Goal: Answer question/provide support

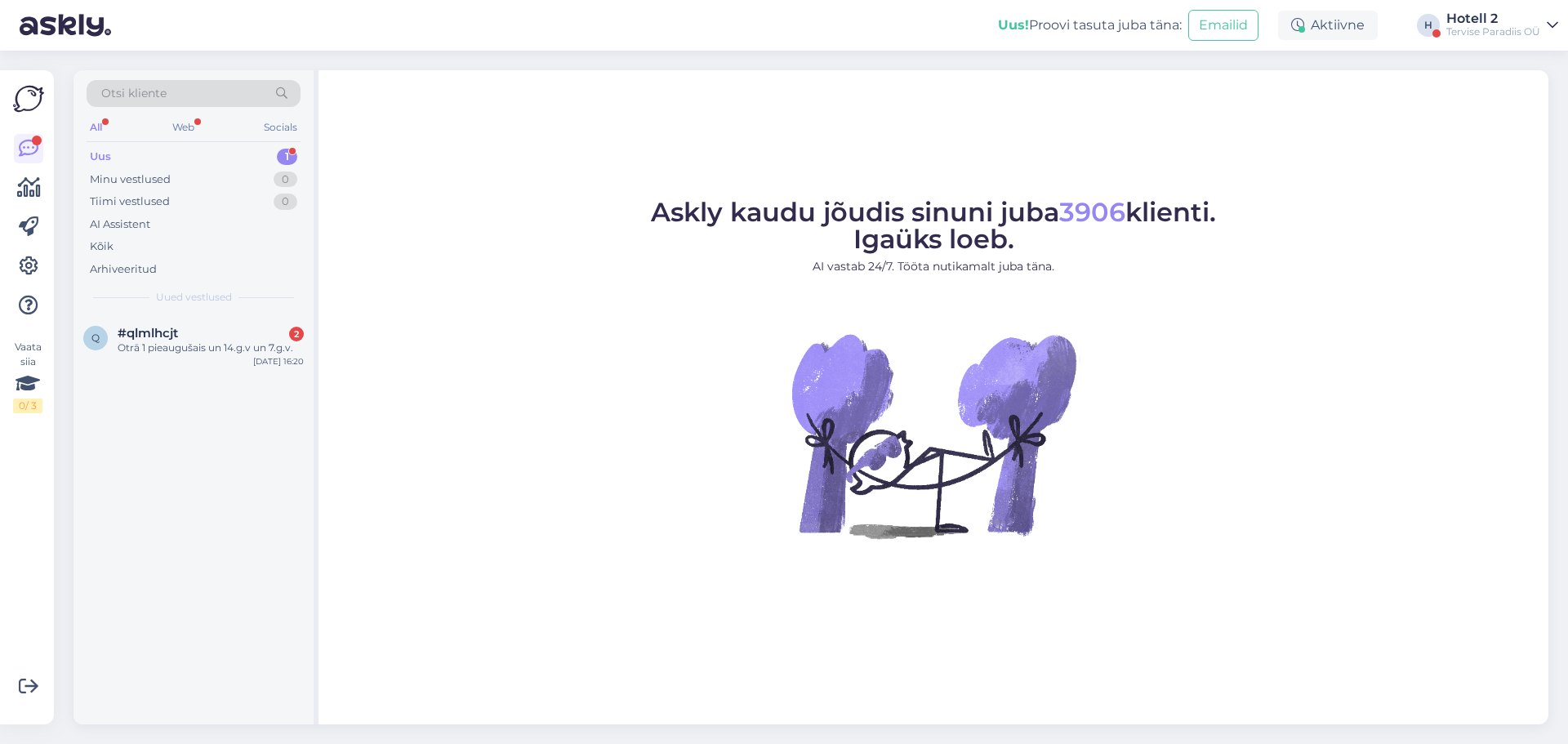
click at [226, 307] on div "Otsi kliente All Web Socials Uus 1 Minu vestlused 0 Tiimi vestlused 0 AI Assist…" at bounding box center [193, 192] width 240 height 244
click at [228, 335] on div "#qlmlhcjt 2" at bounding box center [210, 333] width 187 height 15
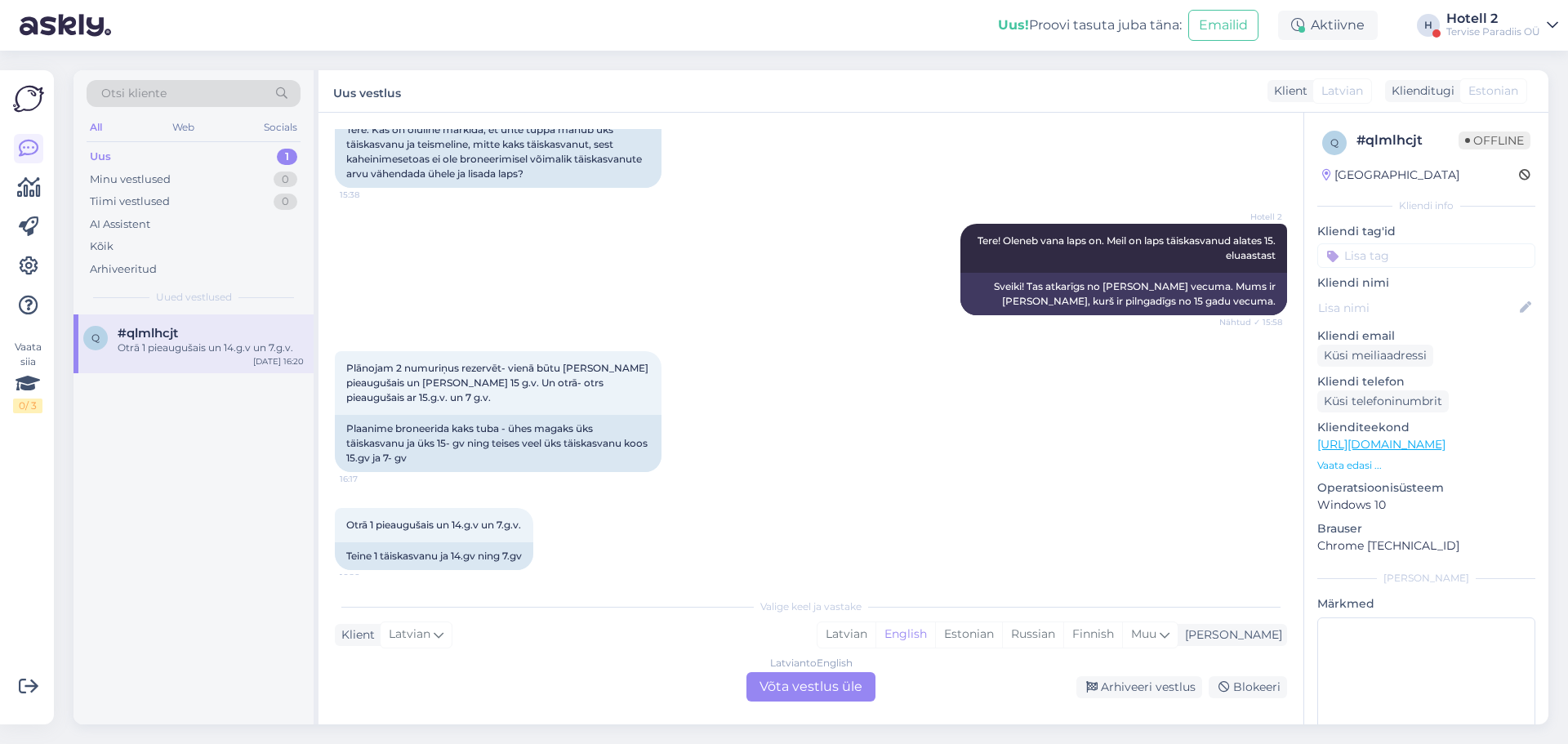
scroll to position [191, 0]
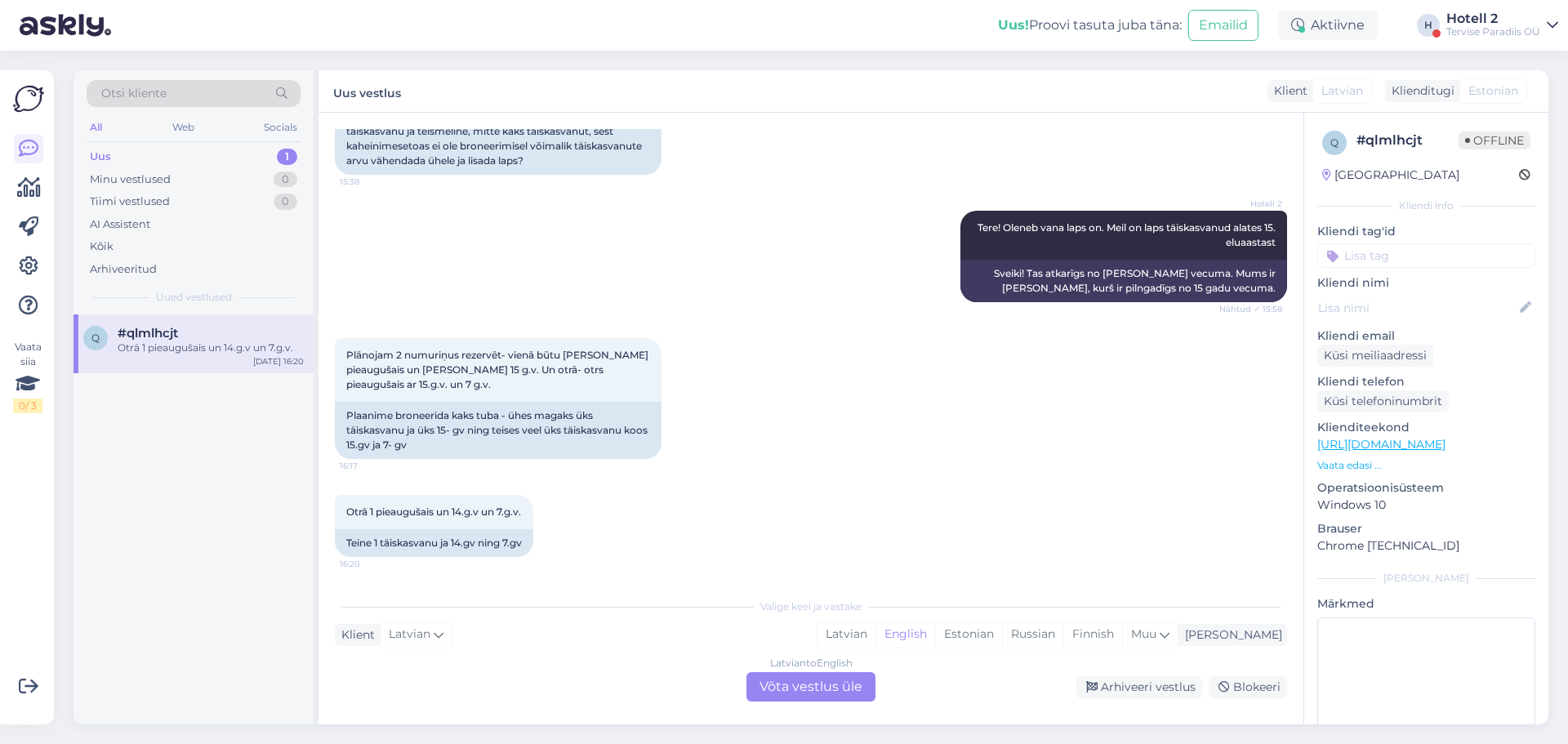
click at [801, 681] on div "Latvian to English Võta vestlus üle" at bounding box center [811, 686] width 129 height 29
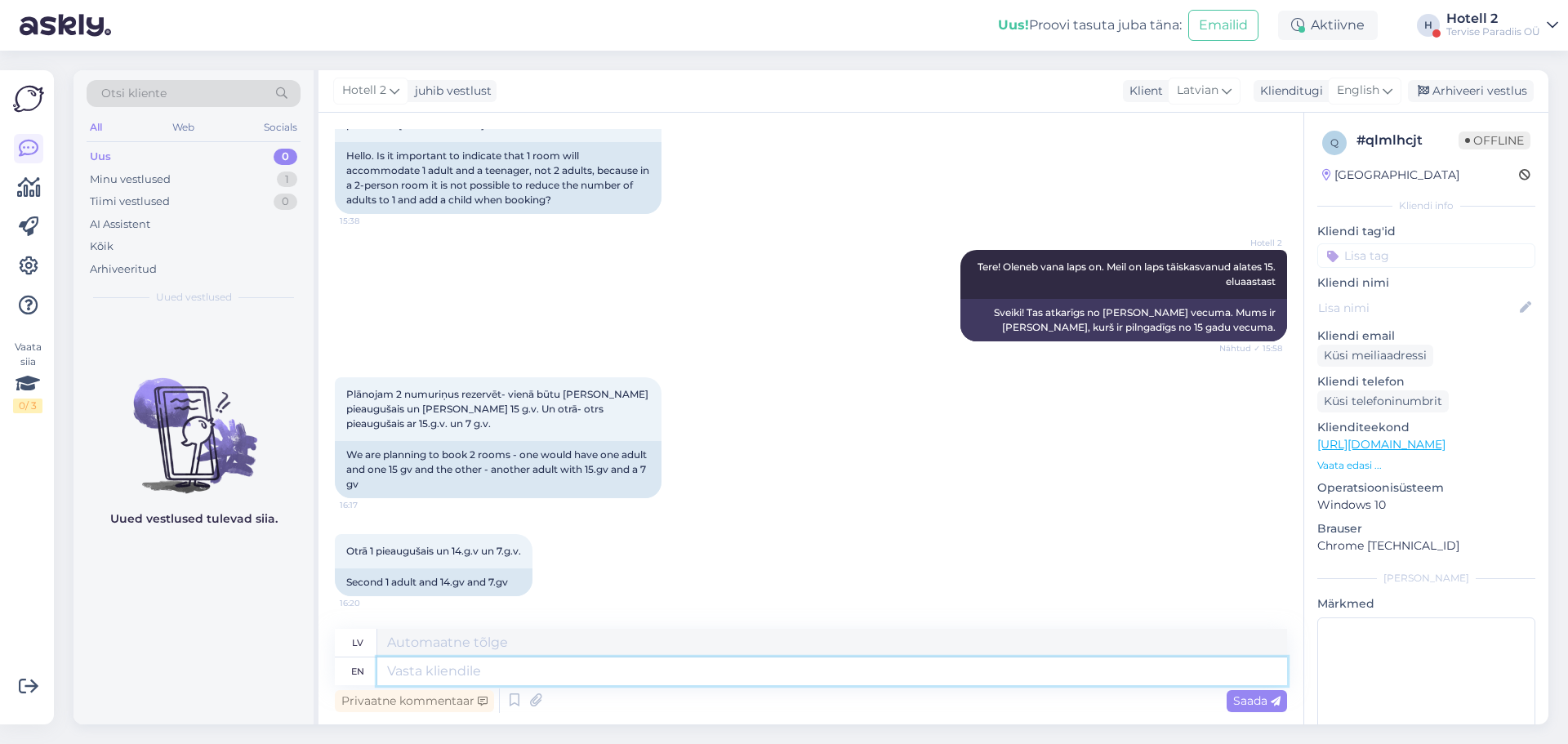
click at [483, 670] on textarea at bounding box center [833, 671] width 910 height 28
type textarea "Yes, y"
type textarea "Jā,"
type textarea "Yes, yo"
type textarea "[PERSON_NAME], jo"
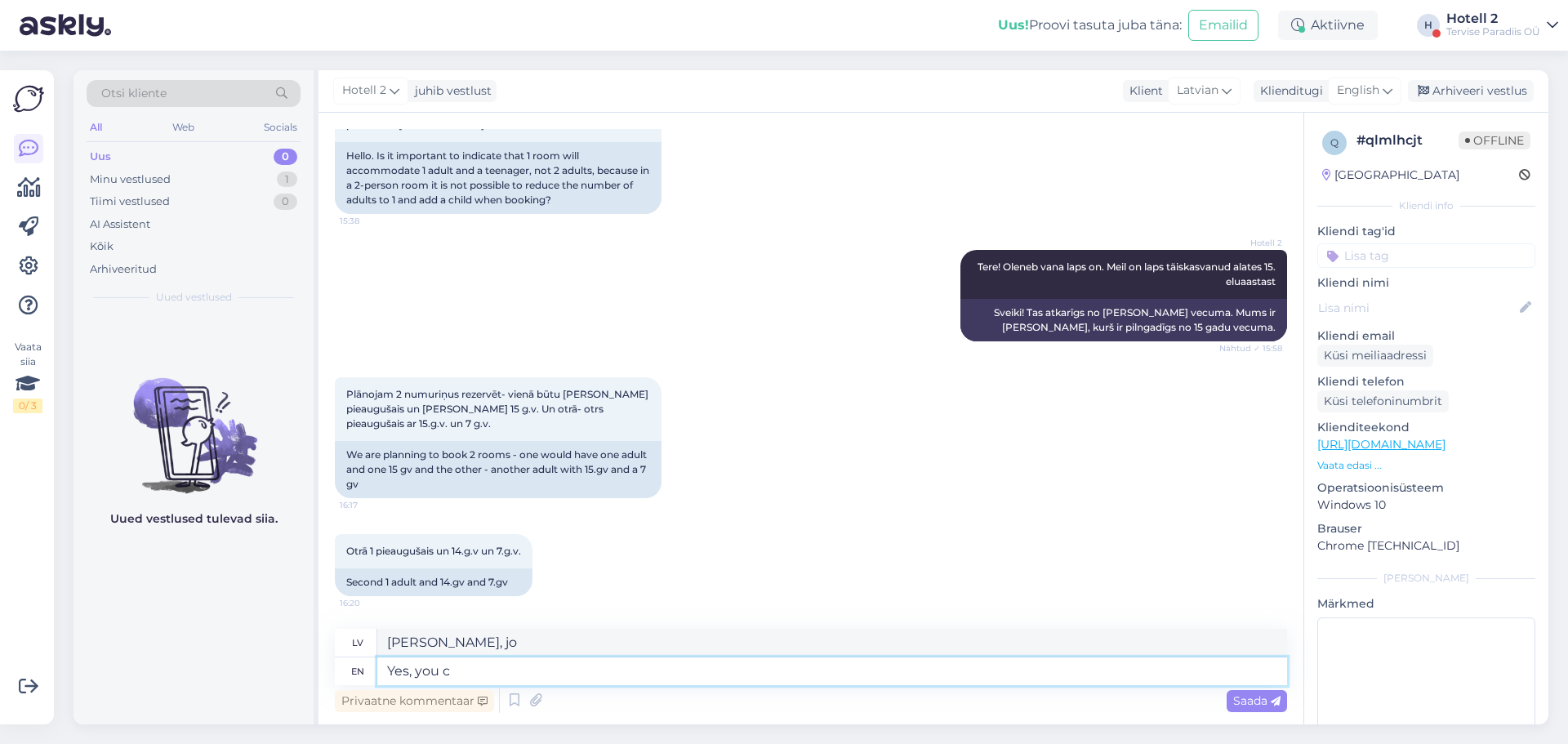
type textarea "Yes, you ca"
type textarea "[PERSON_NAME], tu"
type textarea "Yes, you can al"
type textarea "[PERSON_NAME], jūs varat"
type textarea "Yes, you can also a"
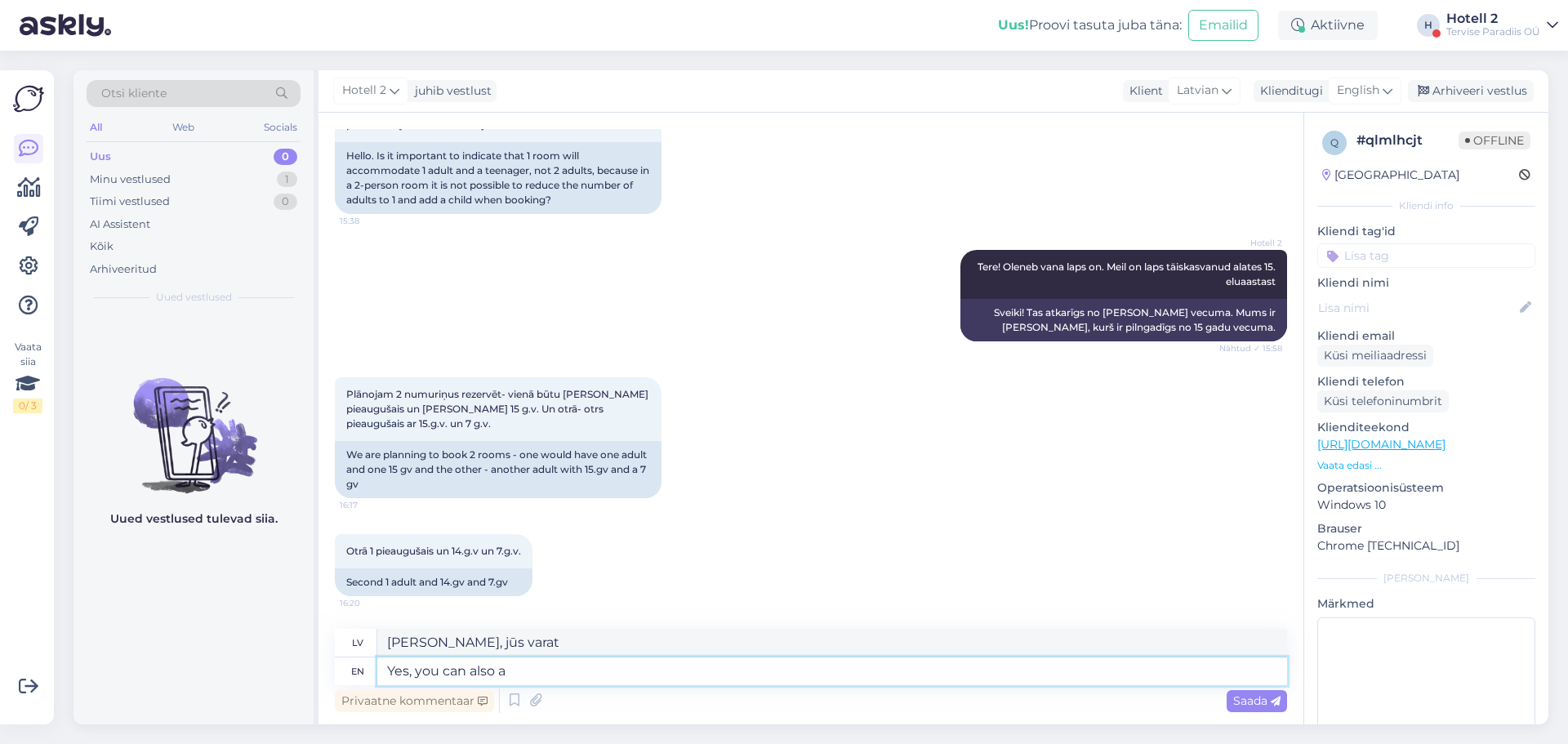
type textarea "[PERSON_NAME], jūs [PERSON_NAME]"
type textarea "Yes, you can also add"
type textarea "[PERSON_NAME], [PERSON_NAME] pievienot"
type textarea "Yes, you can also add as"
type textarea "[PERSON_NAME], varat pievienot arī kā"
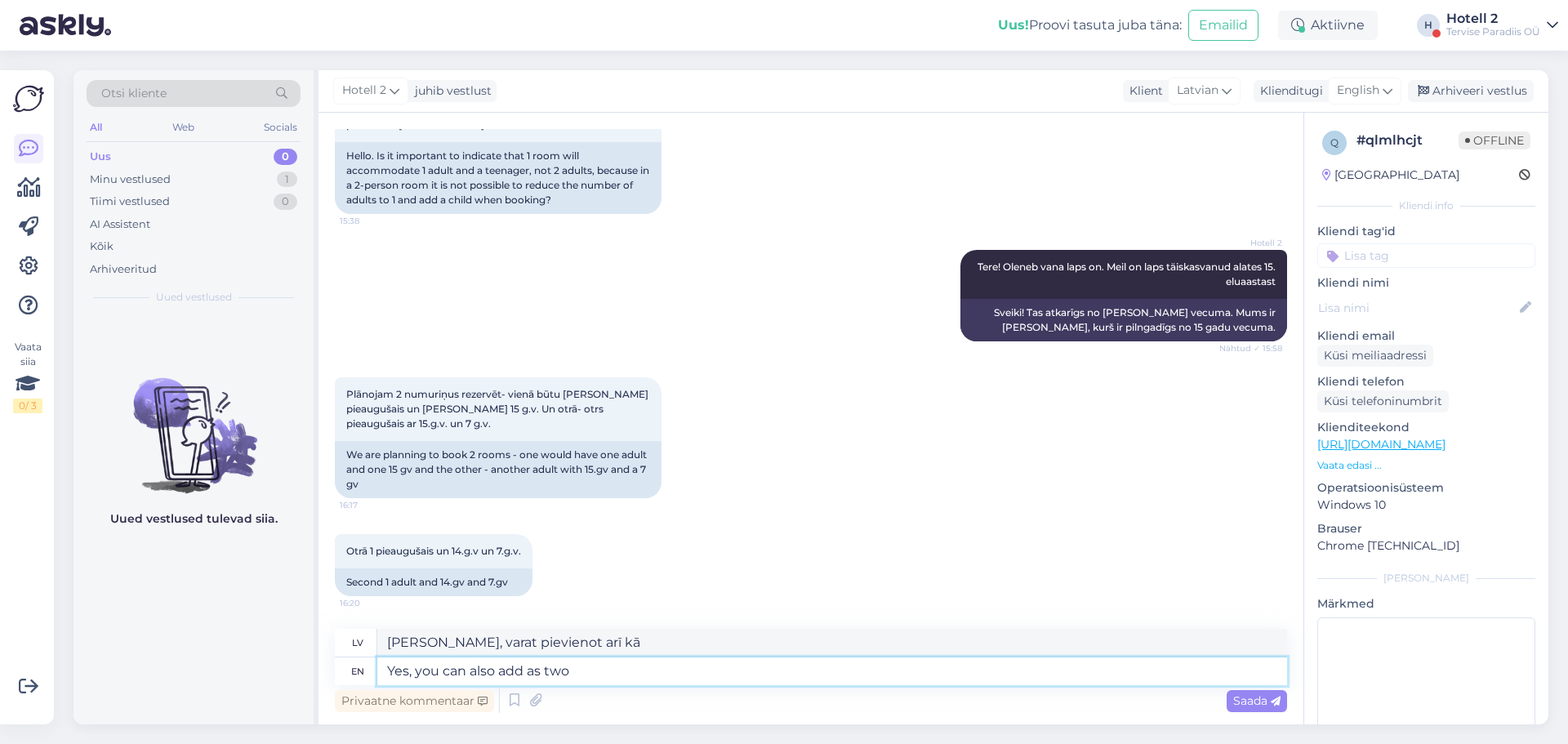
type textarea "Yes, you can also add as two"
type textarea "[PERSON_NAME], varat pievienot arī kā divus"
type textarea "Yes, you can also add as two adult i"
type textarea "[PERSON_NAME], varat pievienot arī kā divus pieaugušos"
type textarea "Yes, you can also add as two adults in"
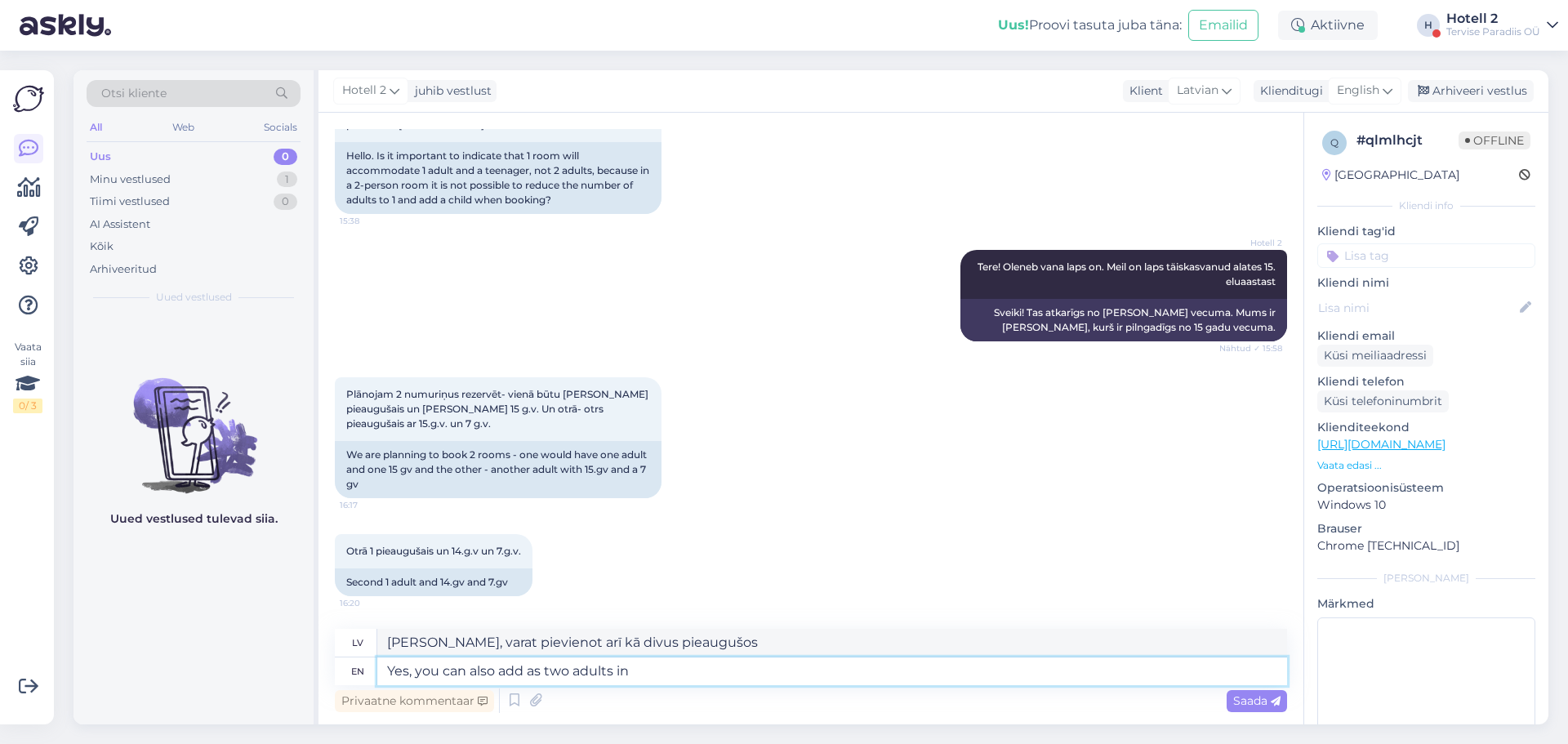
type textarea "[PERSON_NAME], varat pievienot arī divus pieaugušos"
type textarea "Yes, you can also add as two adults in one ro"
type textarea "[PERSON_NAME], varat pievienot arī kā divus pieaugušos vienā"
type textarea "Yes, you can also add as two adults in one roo"
type textarea "[PERSON_NAME], jūs [PERSON_NAME] pievienot divus pieaugušos vienā istabā."
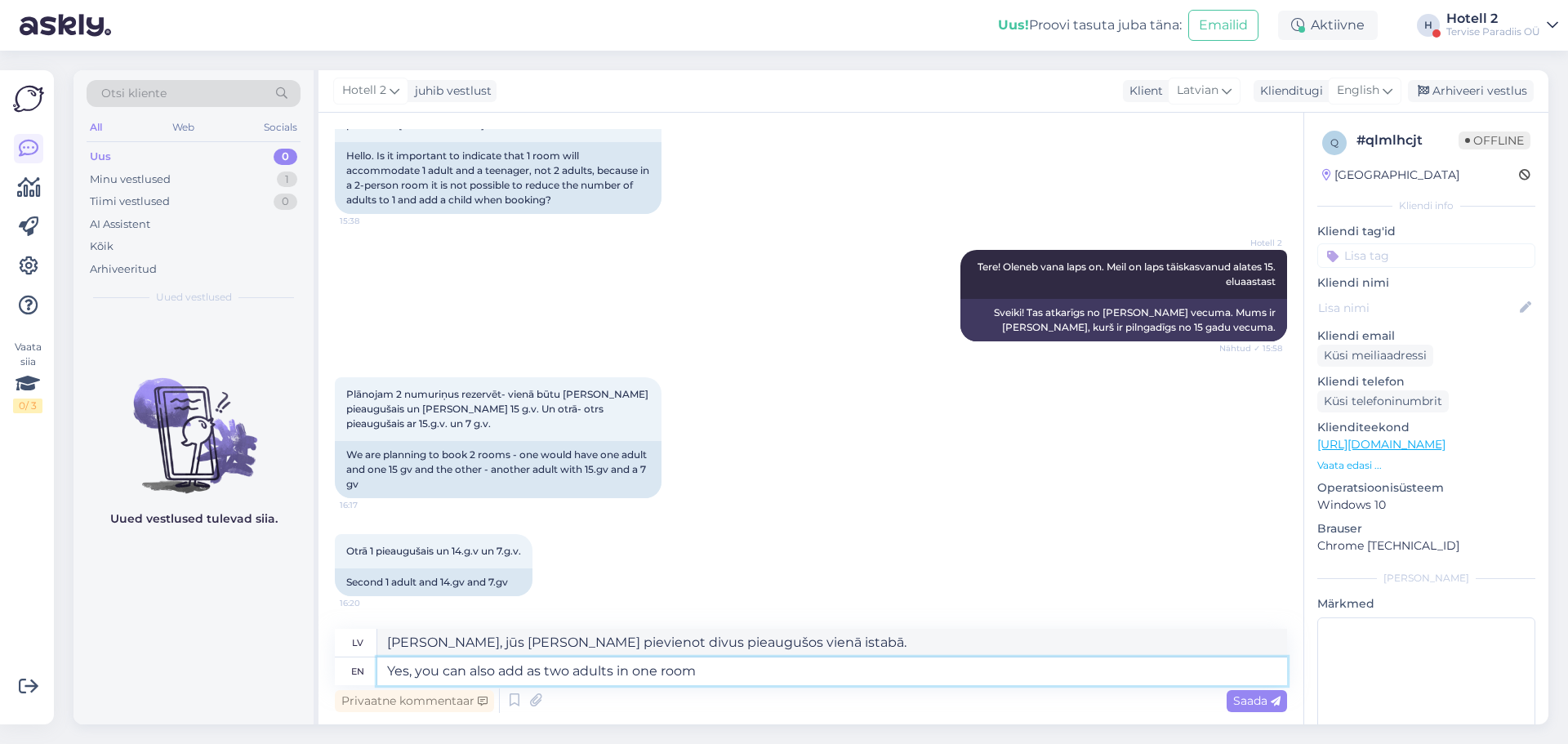
type textarea "Yes, you can also add as two adults in one room."
type textarea "[PERSON_NAME], varat pievienot arī divus pieaugušos vienā istabā."
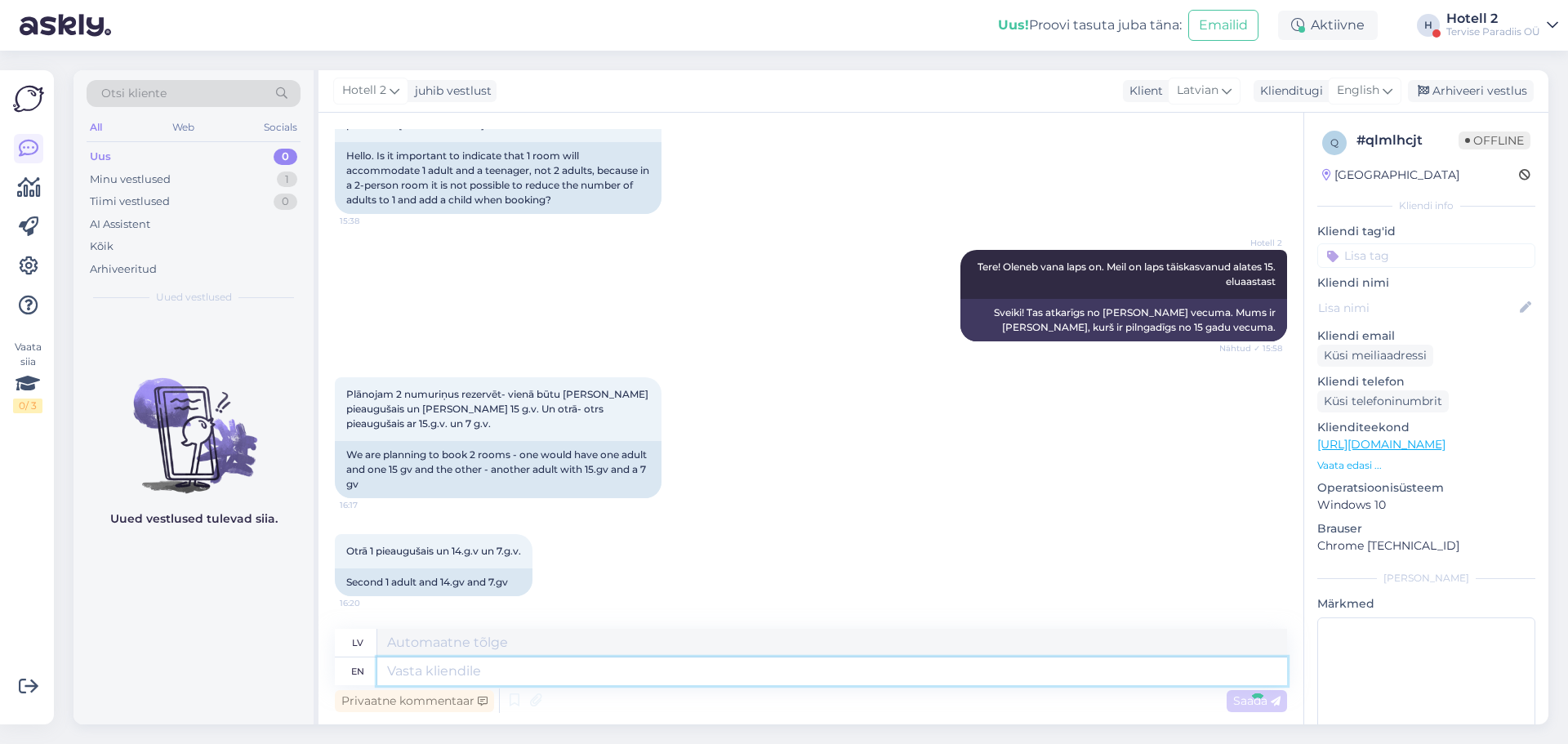
scroll to position [250, 0]
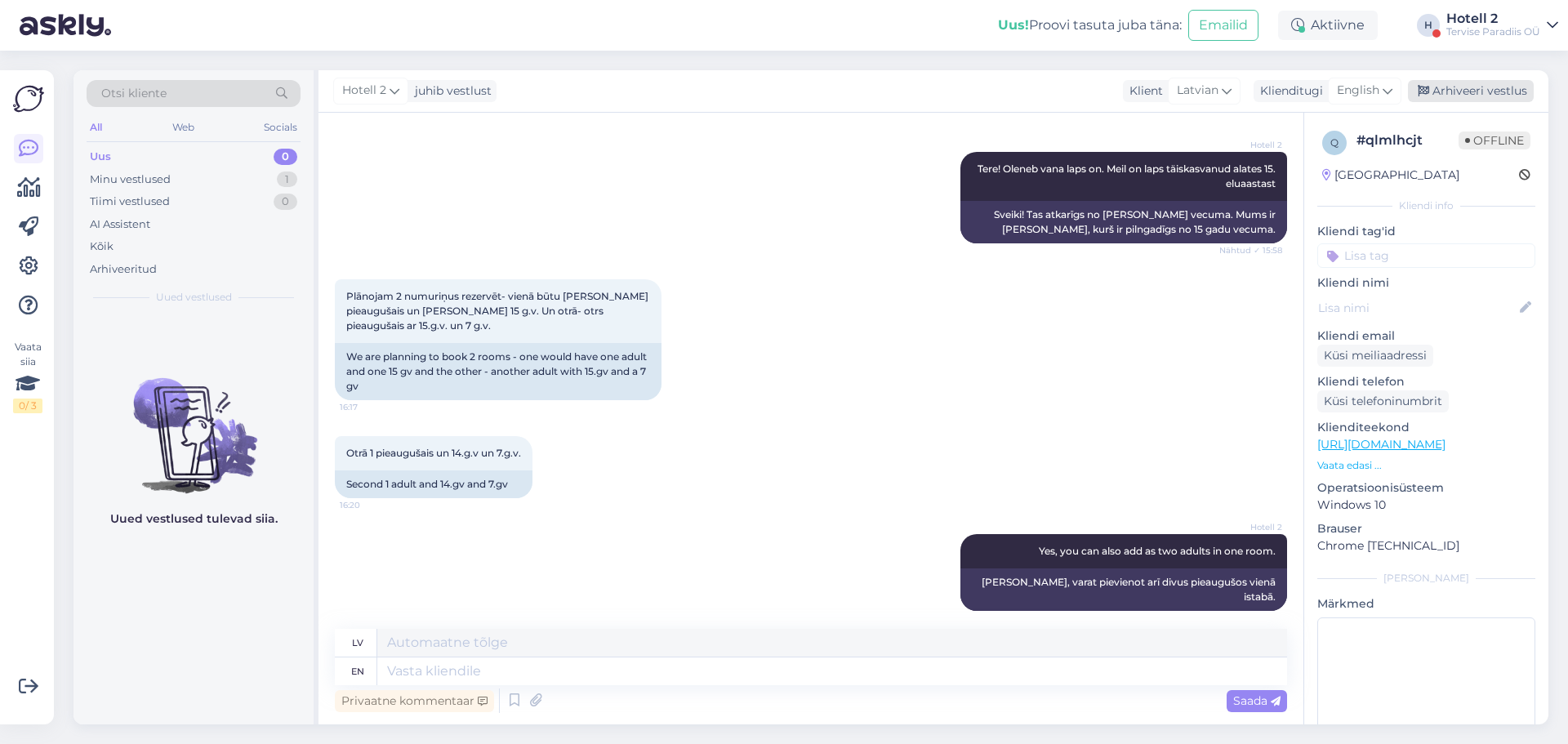
click at [1458, 86] on div "Arhiveeri vestlus" at bounding box center [1471, 91] width 126 height 22
